Goal: Information Seeking & Learning: Learn about a topic

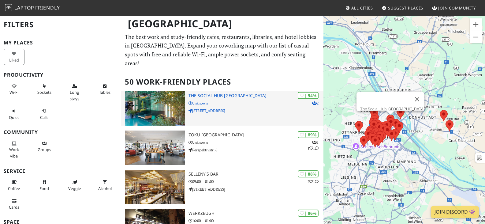
click at [224, 100] on p "Unknown" at bounding box center [256, 103] width 135 height 6
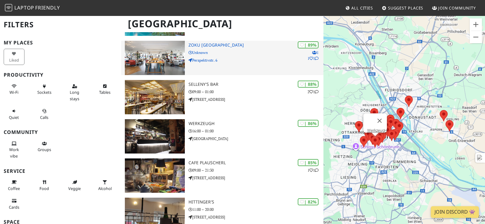
scroll to position [90, 0]
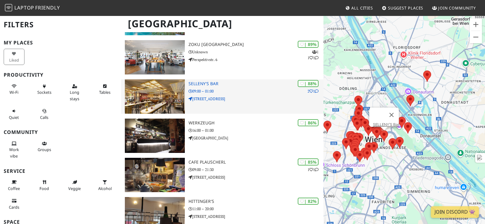
click at [214, 88] on p "09:00 – 01:00" at bounding box center [256, 91] width 135 height 6
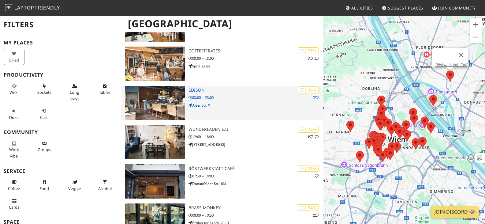
scroll to position [437, 0]
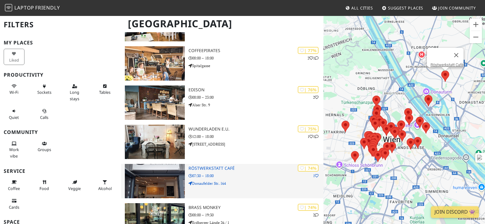
click at [245, 173] on p "07:30 – 18:00" at bounding box center [256, 176] width 135 height 6
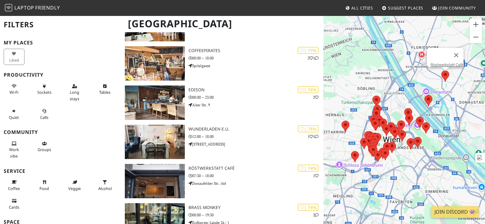
click at [441, 70] on area at bounding box center [441, 70] width 0 height 0
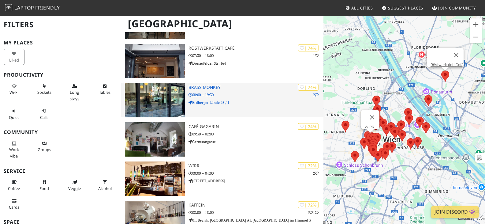
scroll to position [559, 0]
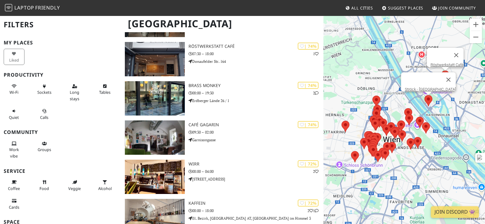
click at [425, 95] on area at bounding box center [425, 95] width 0 height 0
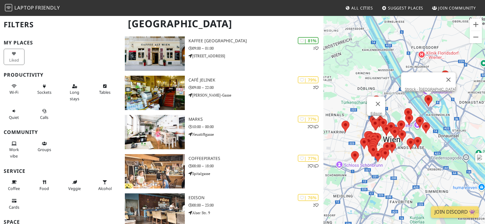
scroll to position [328, 0]
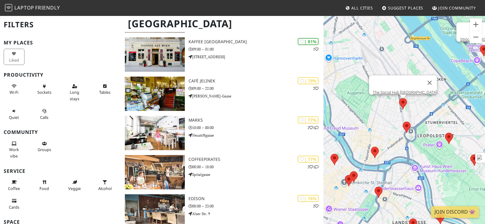
click at [399, 98] on area at bounding box center [399, 98] width 0 height 0
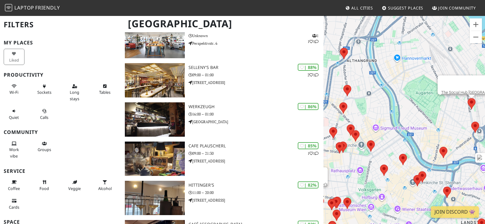
scroll to position [0, 0]
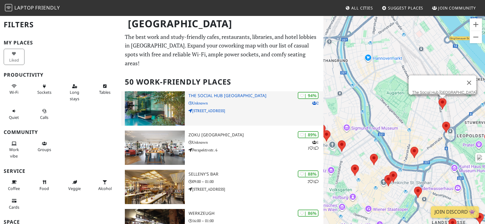
click at [238, 108] on p "Nordbahnstraße 47" at bounding box center [256, 111] width 135 height 6
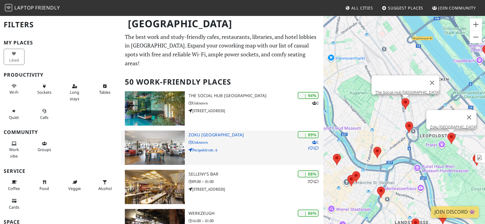
click at [238, 147] on p "Perspektivstr. 6" at bounding box center [256, 150] width 135 height 6
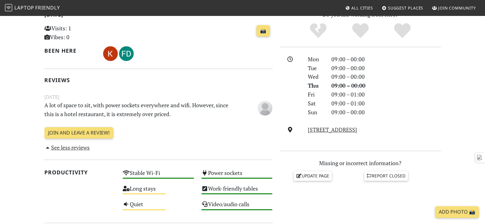
scroll to position [141, 0]
